Goal: Task Accomplishment & Management: Use online tool/utility

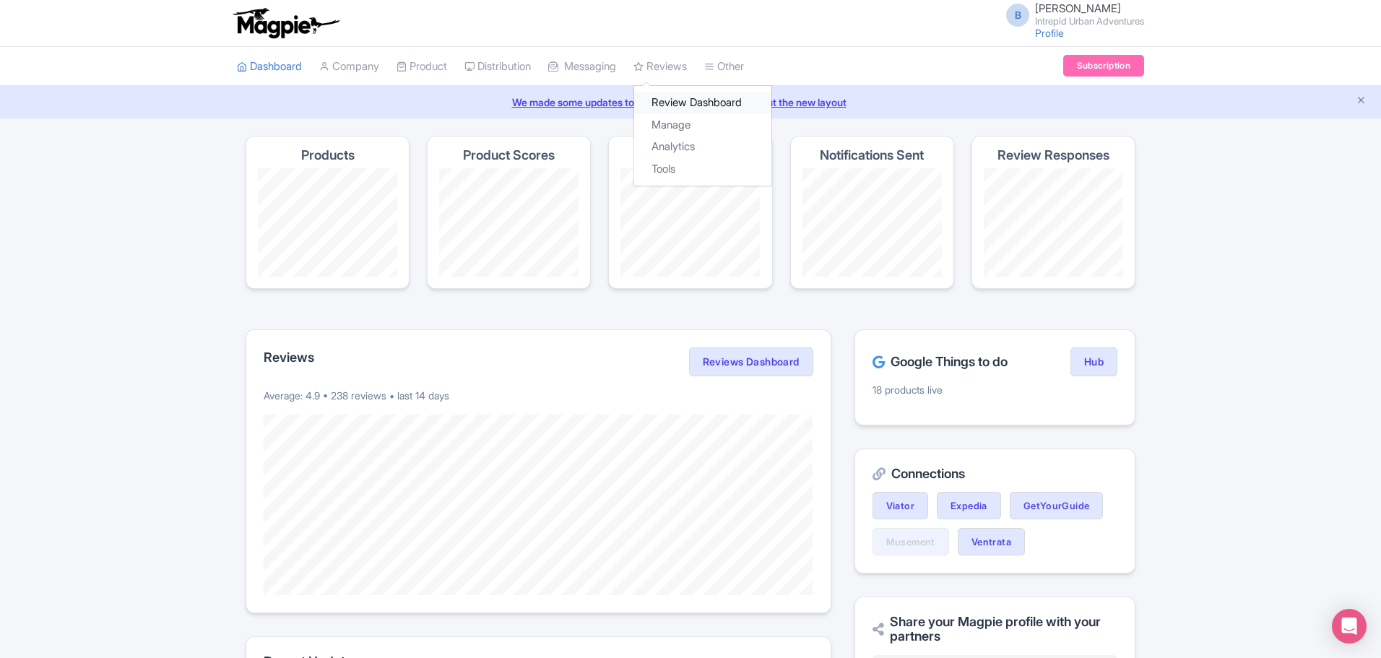
click at [681, 105] on link "Review Dashboard" at bounding box center [702, 103] width 137 height 22
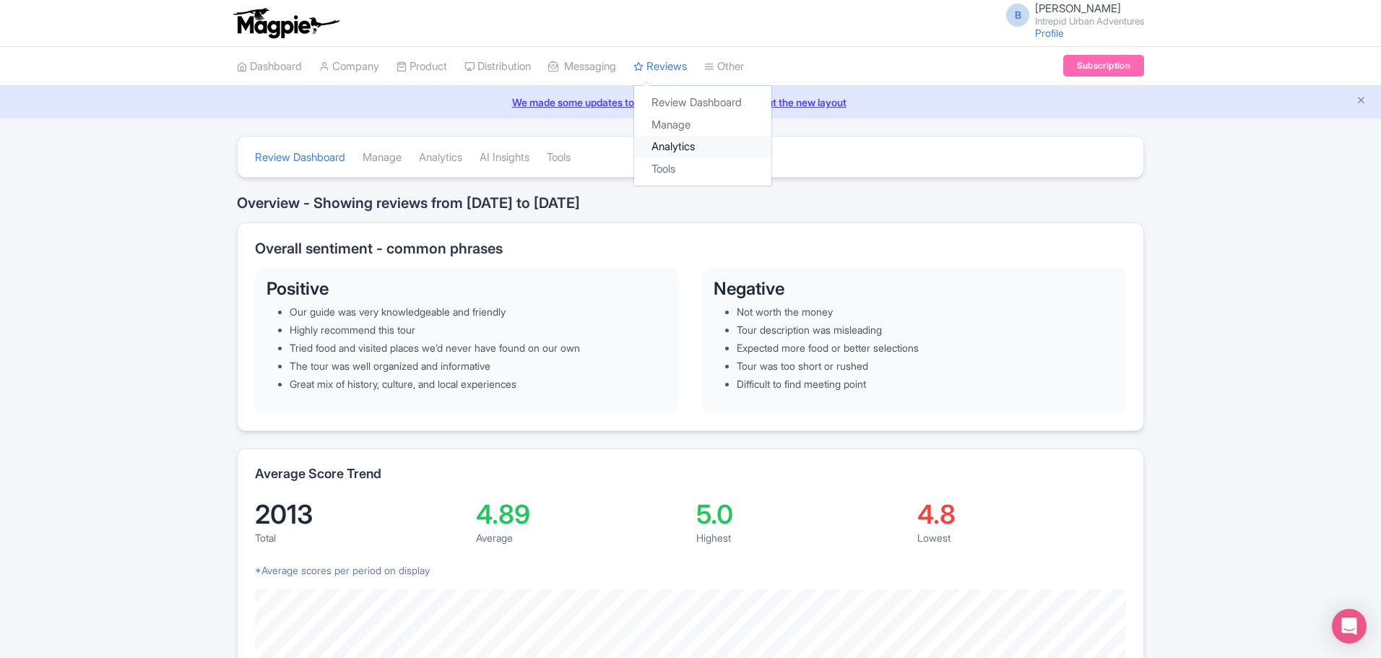
click at [698, 144] on link "Analytics" at bounding box center [702, 147] width 137 height 22
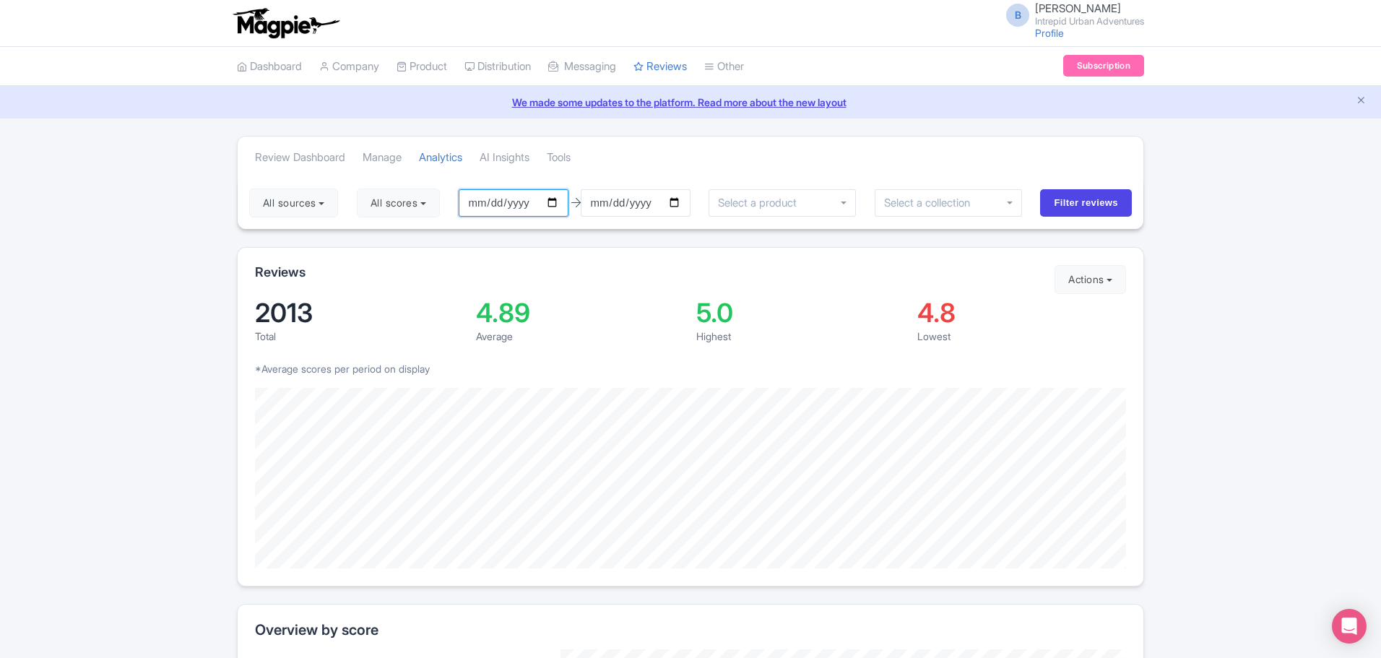
click at [559, 201] on input "2025-05-19" at bounding box center [514, 202] width 110 height 27
click at [558, 201] on input "2025-05-19" at bounding box center [514, 202] width 110 height 27
type input "2025-01-01"
click at [994, 204] on div at bounding box center [947, 202] width 147 height 27
click at [1105, 201] on input "Filter reviews" at bounding box center [1086, 202] width 92 height 27
